Goal: Task Accomplishment & Management: Complete application form

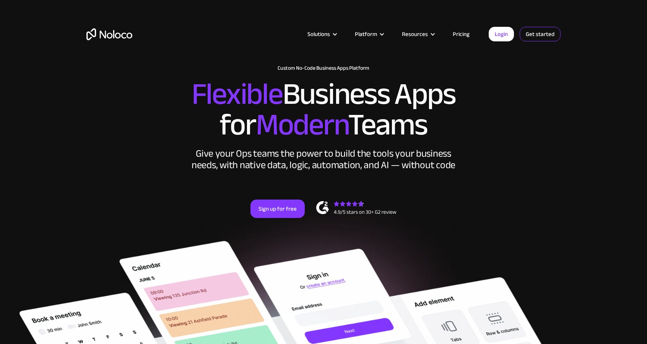
click at [0, 0] on link "Get started" at bounding box center [0, 0] width 0 height 0
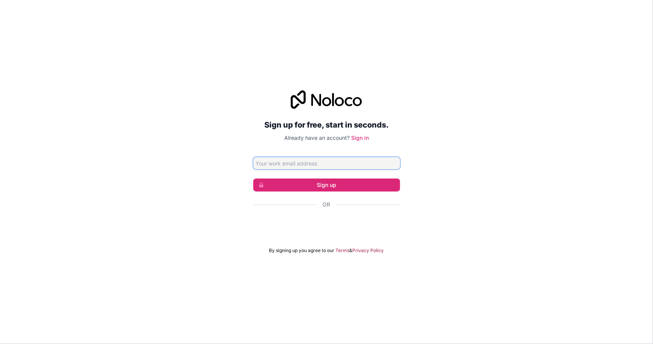
click at [314, 161] on input "Email address" at bounding box center [326, 163] width 147 height 12
type input "[PERSON_NAME][EMAIL_ADDRESS][DOMAIN_NAME]"
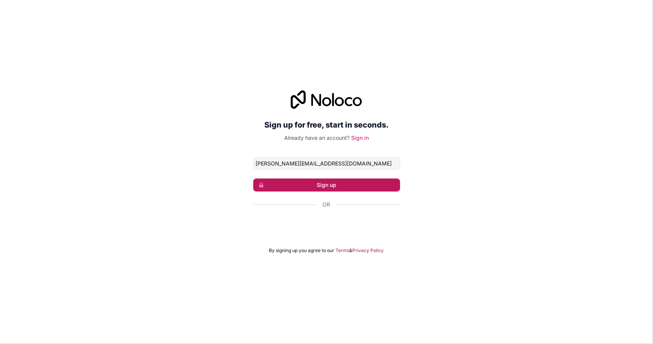
click at [323, 184] on button "Sign up" at bounding box center [326, 184] width 147 height 13
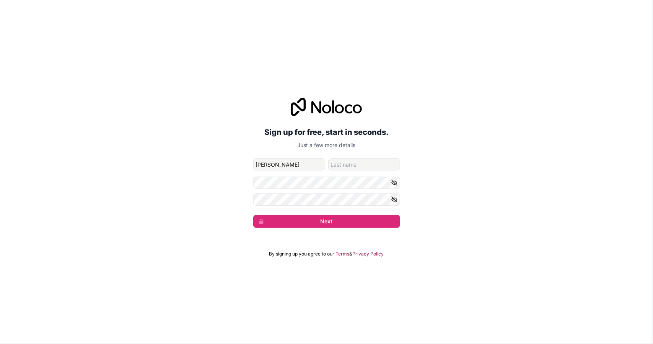
type input "[PERSON_NAME]"
click at [321, 217] on button "Next" at bounding box center [326, 221] width 147 height 13
click at [322, 223] on button "Next" at bounding box center [326, 221] width 147 height 13
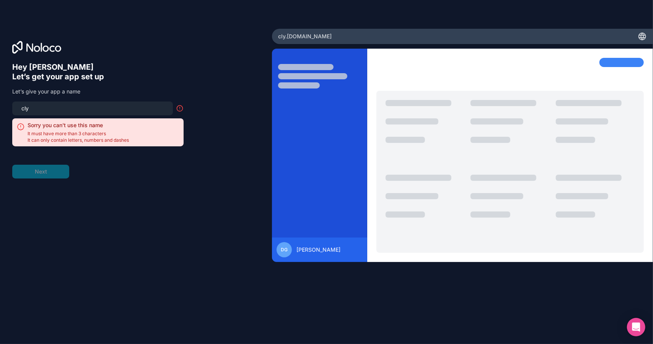
drag, startPoint x: 39, startPoint y: 108, endPoint x: 8, endPoint y: 103, distance: 31.3
click at [8, 103] on div "Hey [PERSON_NAME] 👋 Let’s get your app set up Let’s give your app a name cly So…" at bounding box center [136, 172] width 272 height 286
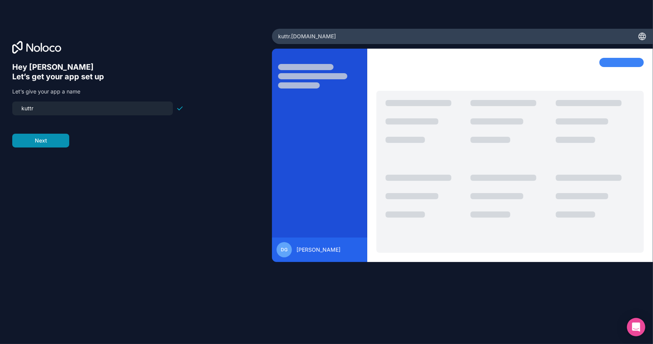
type input "kuttr"
click at [39, 143] on button "Next" at bounding box center [40, 141] width 57 height 14
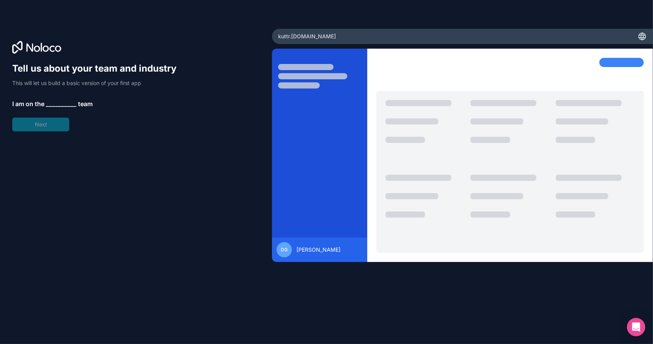
click at [57, 100] on span "__________" at bounding box center [61, 103] width 31 height 9
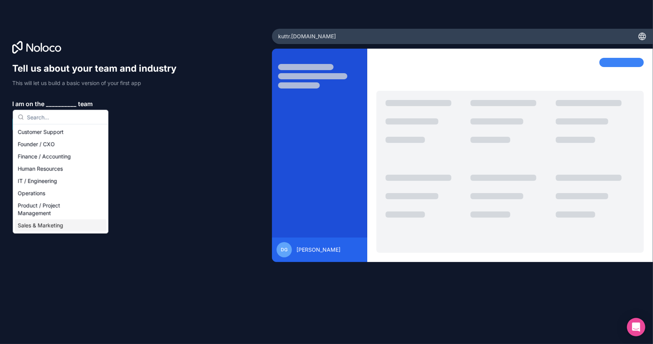
click at [49, 225] on div "Sales & Marketing" at bounding box center [61, 225] width 92 height 12
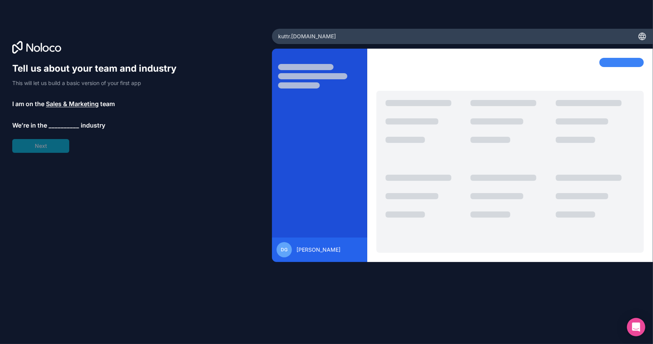
click at [64, 121] on span "__________" at bounding box center [64, 125] width 31 height 9
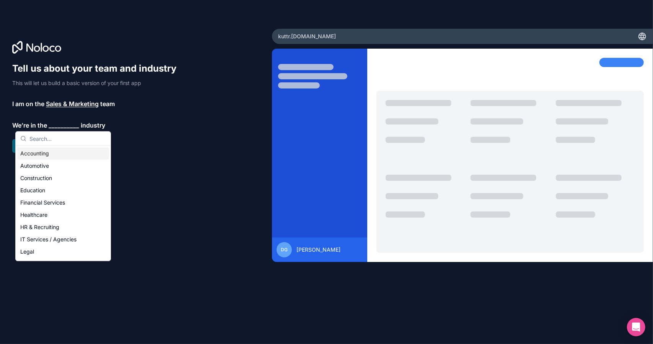
click at [50, 154] on div "Accounting" at bounding box center [63, 153] width 92 height 12
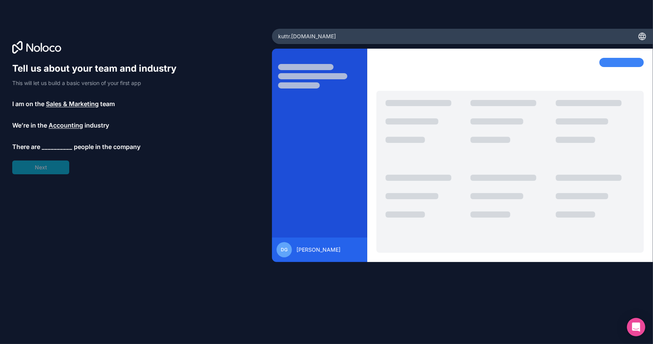
click at [52, 144] on span "__________" at bounding box center [57, 146] width 31 height 9
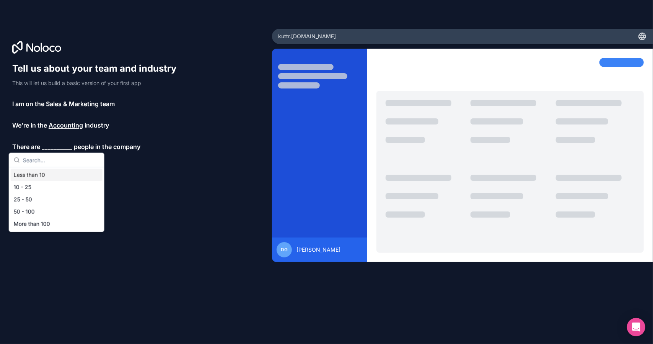
click at [54, 176] on div "Less than 10" at bounding box center [57, 175] width 92 height 12
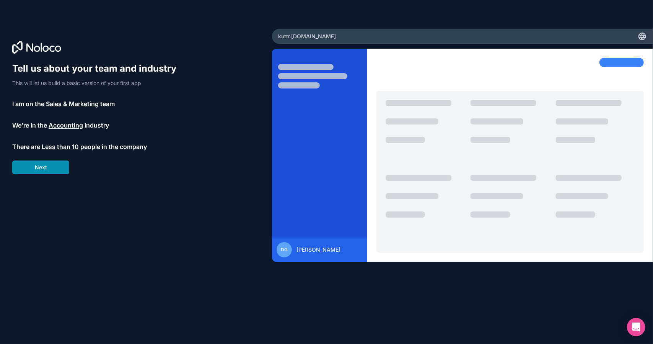
click at [50, 165] on button "Next" at bounding box center [40, 167] width 57 height 14
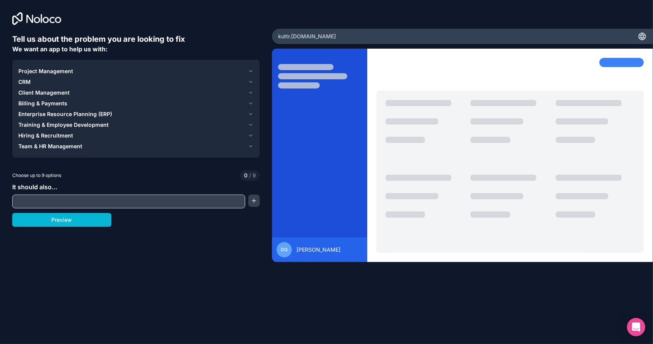
click at [250, 113] on icon "button" at bounding box center [251, 114] width 6 height 6
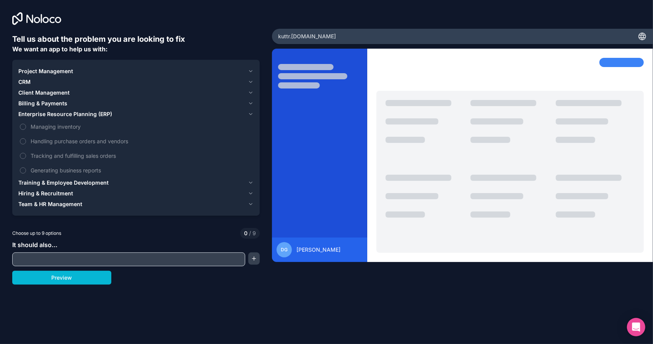
click at [250, 113] on icon "button" at bounding box center [251, 114] width 6 height 6
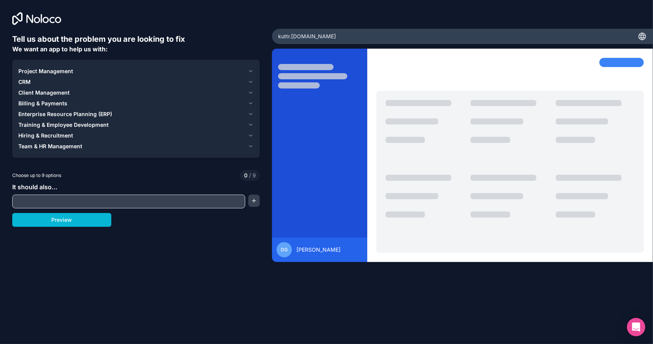
click at [251, 92] on icon "button" at bounding box center [251, 93] width 6 height 6
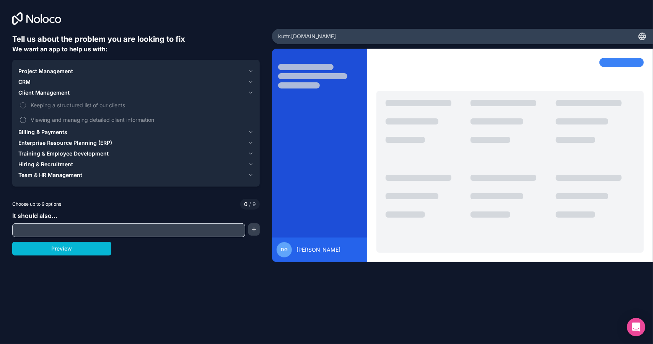
click at [23, 120] on button "Viewing and managing detailed client information" at bounding box center [23, 120] width 6 height 6
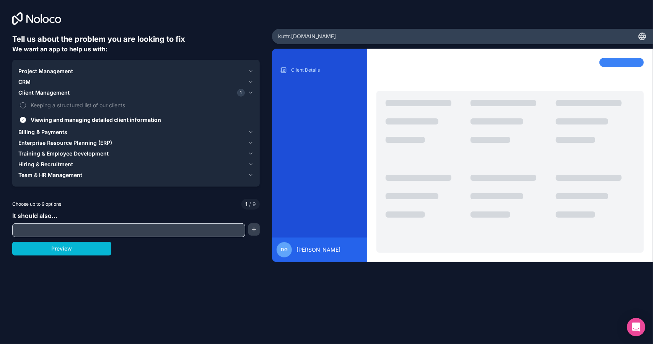
click at [24, 104] on button "Keeping a structured list of our clients" at bounding box center [23, 105] width 6 height 6
click at [252, 81] on icon "button" at bounding box center [251, 82] width 6 height 6
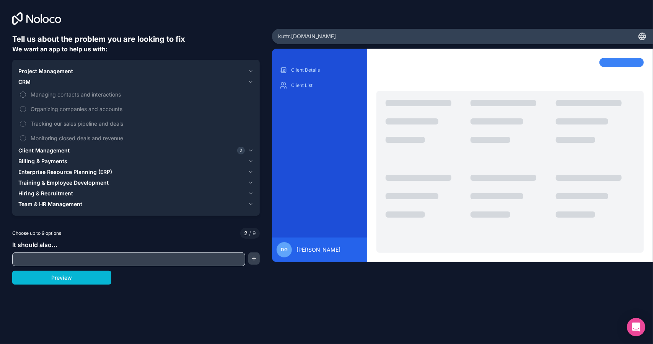
click at [23, 95] on button "Managing contacts and interactions" at bounding box center [23, 94] width 6 height 6
click at [21, 108] on button "Organizing companies and accounts" at bounding box center [23, 109] width 6 height 6
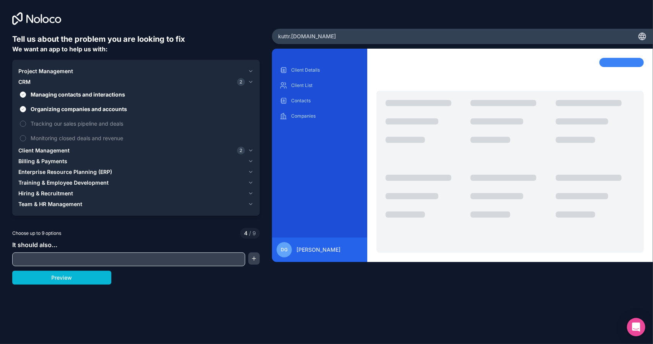
click at [249, 71] on icon "button" at bounding box center [251, 71] width 6 height 6
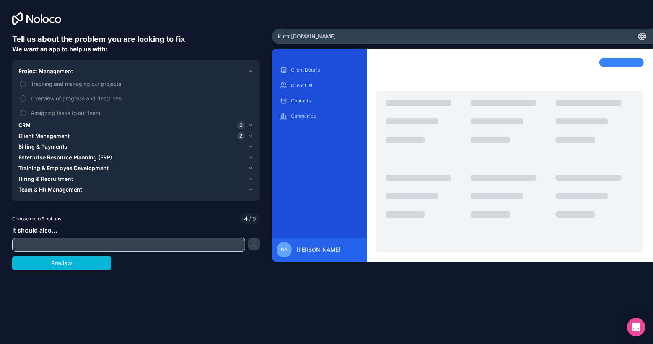
click at [249, 71] on icon "button" at bounding box center [251, 71] width 6 height 6
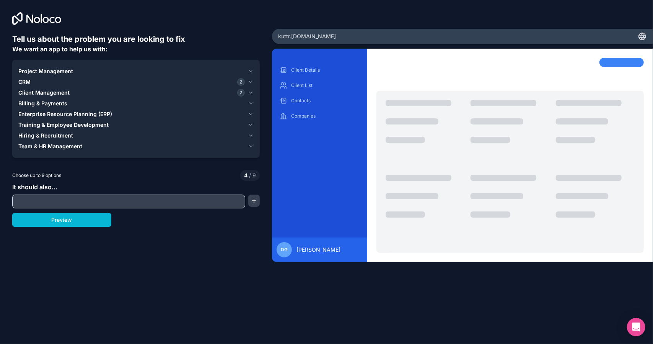
click at [252, 82] on icon "button" at bounding box center [250, 82] width 3 height 2
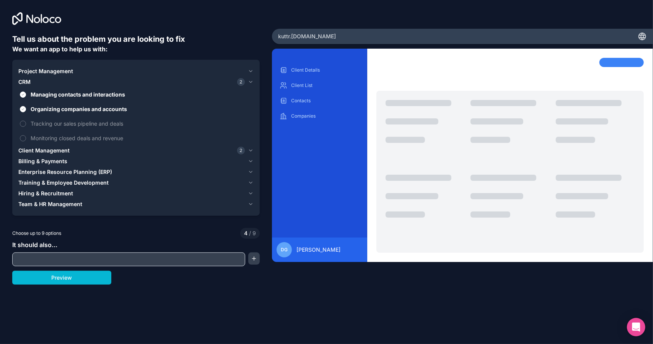
click at [252, 161] on icon "button" at bounding box center [251, 161] width 6 height 6
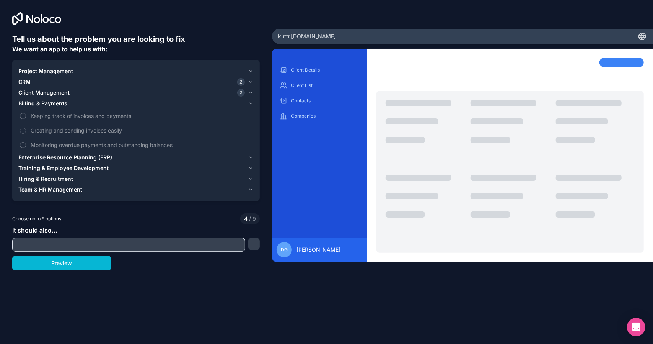
click at [253, 103] on icon "button" at bounding box center [250, 104] width 3 height 2
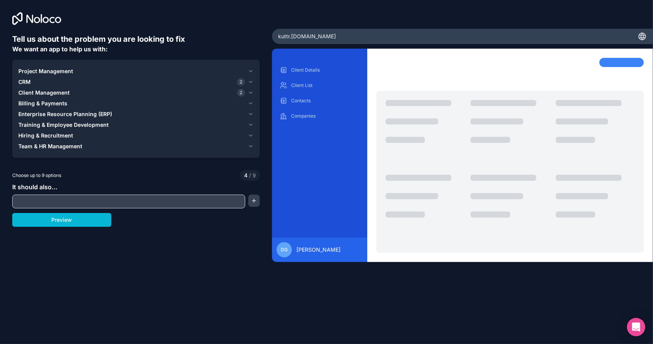
click at [251, 92] on icon "button" at bounding box center [251, 93] width 6 height 6
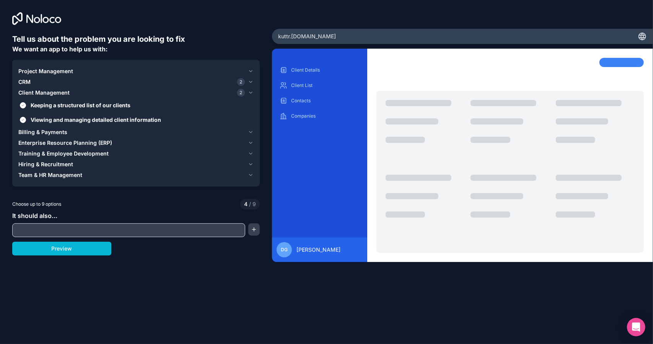
click at [252, 82] on icon "button" at bounding box center [251, 82] width 6 height 6
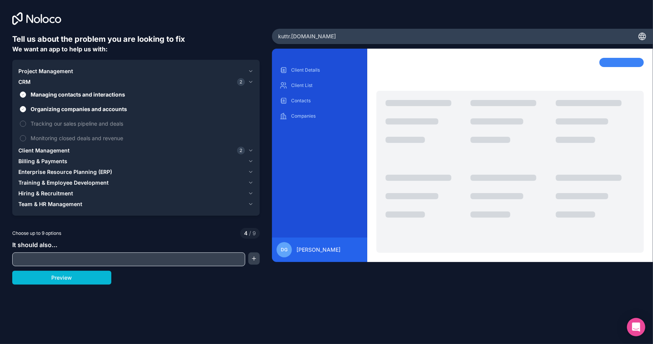
click at [252, 70] on icon "button" at bounding box center [251, 71] width 6 height 6
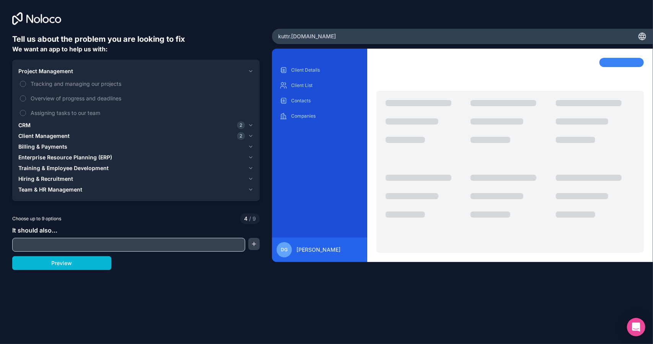
click at [50, 244] on input "text" at bounding box center [128, 244] width 229 height 11
click at [253, 243] on button "button" at bounding box center [253, 244] width 11 height 12
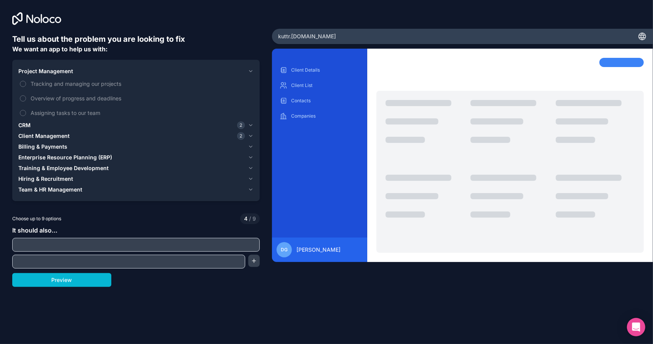
click at [217, 245] on input "text" at bounding box center [136, 244] width 244 height 11
type input "P"
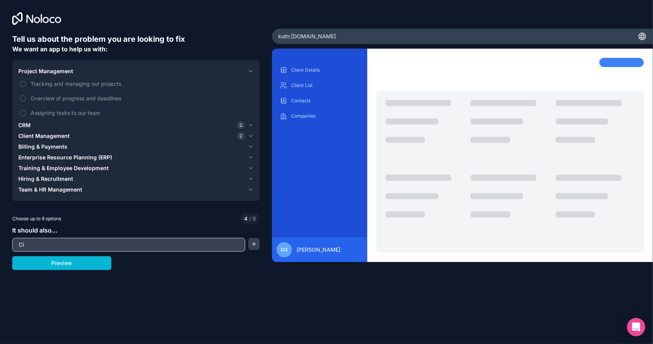
type input "C"
click at [249, 135] on icon "button" at bounding box center [250, 136] width 3 height 2
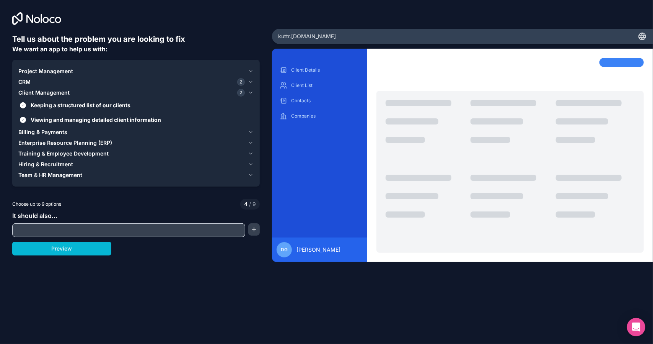
click at [251, 131] on icon "button" at bounding box center [251, 132] width 6 height 6
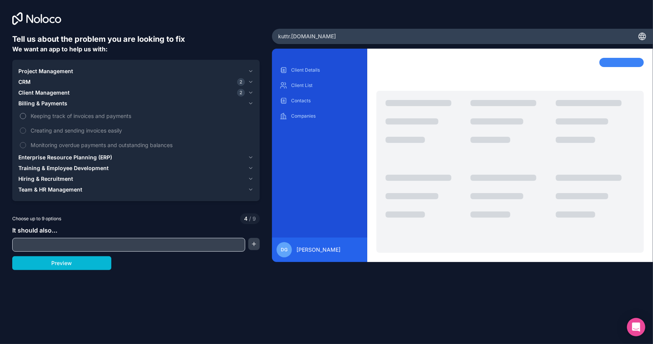
click at [24, 115] on button "Keeping track of invoices and payments" at bounding box center [23, 116] width 6 height 6
click at [252, 81] on icon "button" at bounding box center [251, 82] width 6 height 6
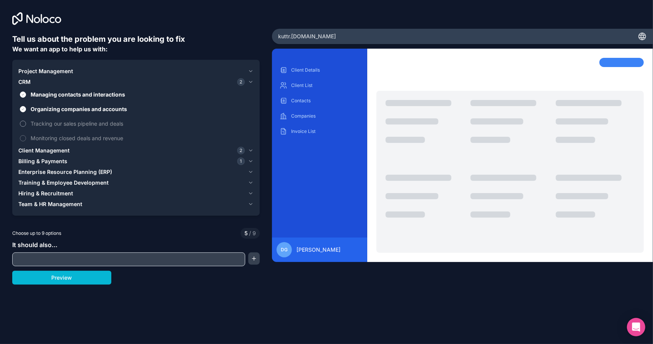
click at [23, 123] on button "Tracking our sales pipeline and deals" at bounding box center [23, 124] width 6 height 6
click at [21, 137] on button "Monitoring closed deals and revenue" at bounding box center [23, 138] width 6 height 6
click at [34, 258] on input "text" at bounding box center [128, 259] width 229 height 11
paste input "rack client contracts, cost categories (telecom, insurance, IT), yearly savings…"
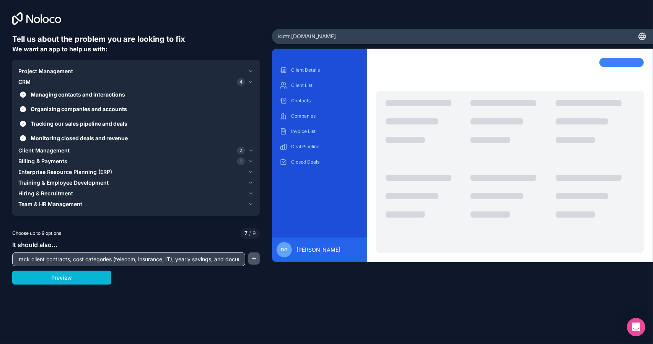
click at [252, 259] on button "button" at bounding box center [253, 258] width 11 height 12
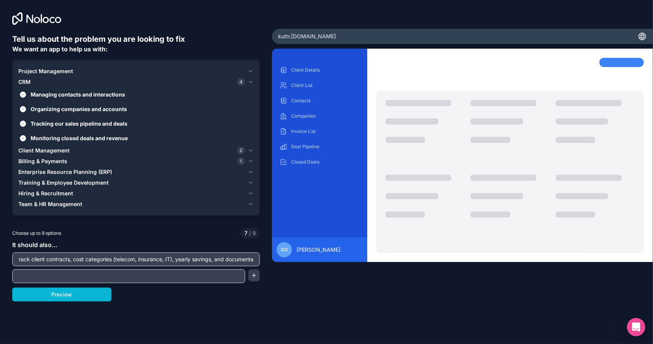
click at [94, 258] on input "rack client contracts, cost categories (telecom, insurance, IT), yearly savings…" at bounding box center [136, 259] width 244 height 11
paste input "Holde oversikt over kunders avtaler, kostnadskategorier (telefoni, forsikring, …"
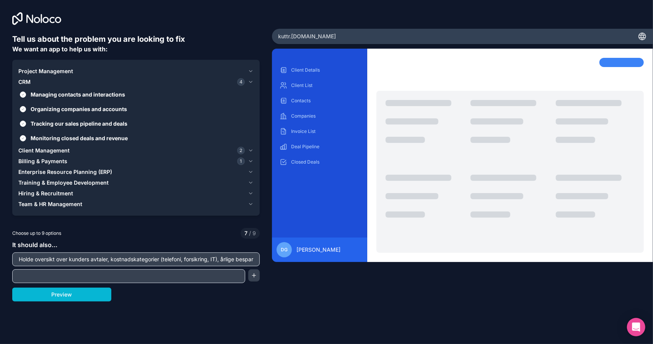
scroll to position [0, 73]
type input "Holde oversikt over kunders avtaler, kostnadskategorier (telefoni, forsikring, …"
click at [73, 297] on button "Preview" at bounding box center [61, 294] width 99 height 14
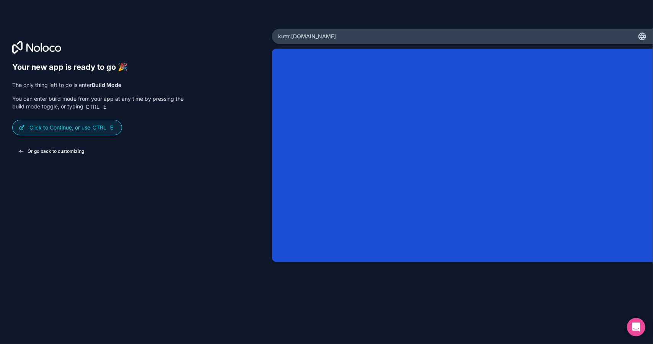
click at [51, 152] on button "Or go back to customizing" at bounding box center [51, 151] width 78 height 14
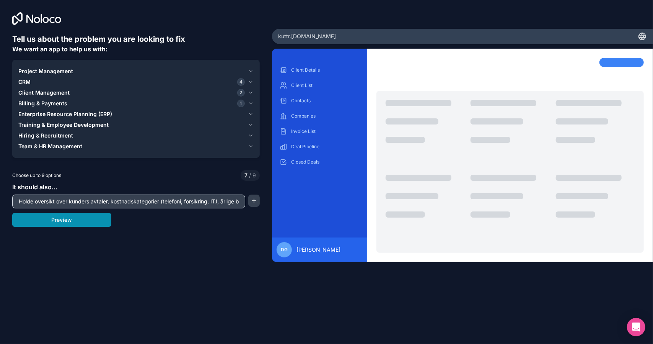
click at [55, 220] on button "Preview" at bounding box center [61, 220] width 99 height 14
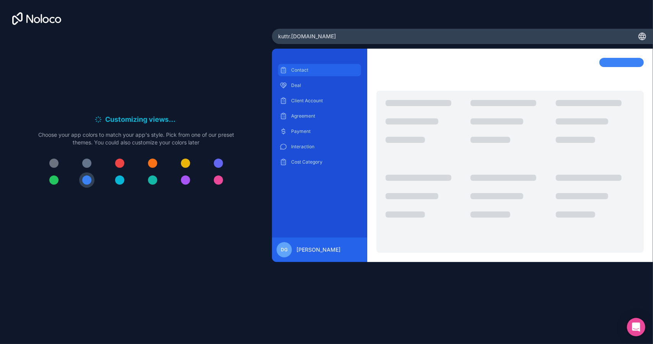
click at [306, 69] on p "Contact" at bounding box center [325, 70] width 68 height 6
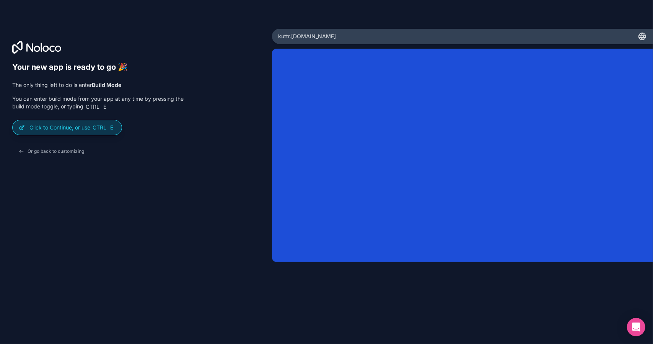
click at [57, 126] on p "Click to Continue, or use Ctrl E" at bounding box center [72, 128] width 86 height 8
